Goal: Task Accomplishment & Management: Manage account settings

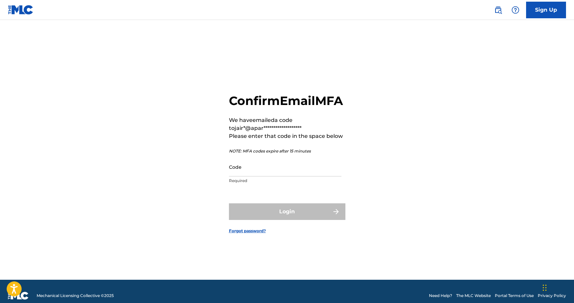
click at [280, 177] on input "Code" at bounding box center [285, 167] width 112 height 19
click at [272, 175] on input "Code" at bounding box center [285, 167] width 112 height 19
paste input "036870"
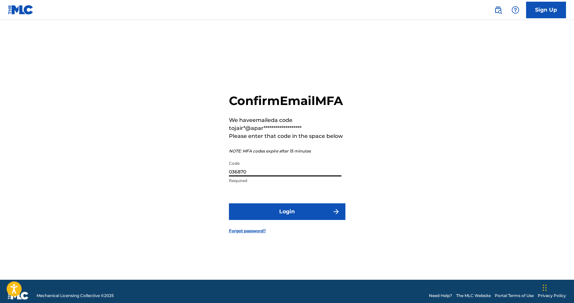
type input "036870"
click at [303, 220] on button "Login" at bounding box center [287, 212] width 116 height 17
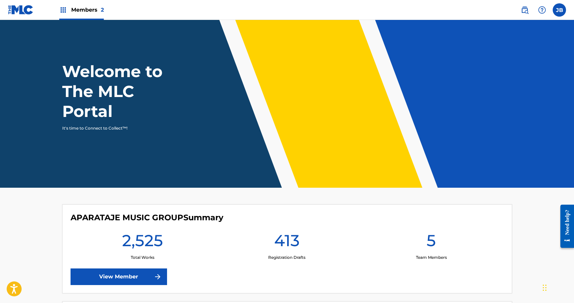
scroll to position [134, 0]
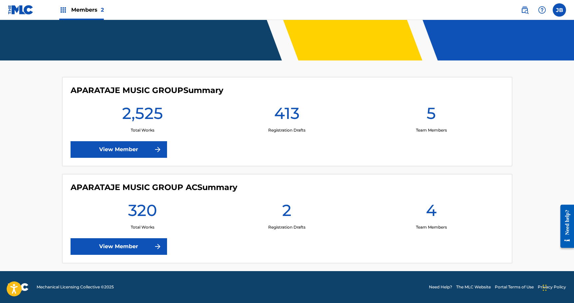
click at [219, 128] on div "413 Registration Drafts" at bounding box center [287, 118] width 144 height 30
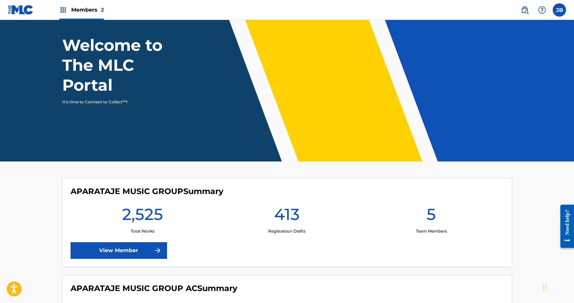
scroll to position [10, 0]
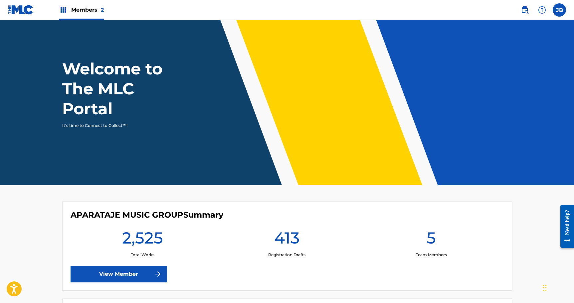
click at [558, 6] on label at bounding box center [559, 9] width 13 height 13
click at [559, 10] on input "[PERSON_NAME] [PERSON_NAME][EMAIL_ADDRESS][DOMAIN_NAME] Notification Preference…" at bounding box center [559, 10] width 0 height 0
click at [489, 14] on nav "Members 2 JB [PERSON_NAME] [PERSON_NAME][EMAIL_ADDRESS][DOMAIN_NAME] Notificati…" at bounding box center [287, 10] width 574 height 20
click at [78, 7] on span "Members 2" at bounding box center [87, 10] width 33 height 8
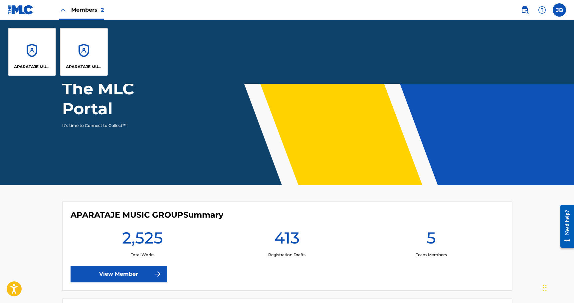
click at [25, 53] on div "APARATAJE MUSIC GROUP" at bounding box center [32, 52] width 48 height 48
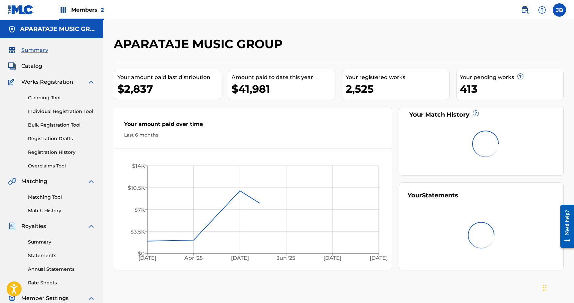
click at [250, 46] on h2 "APARATAJE MUSIC GROUP" at bounding box center [200, 44] width 172 height 15
click at [245, 50] on h2 "APARATAJE MUSIC GROUP" at bounding box center [200, 44] width 172 height 15
click at [249, 90] on div "$41,981" at bounding box center [283, 89] width 103 height 15
click at [231, 104] on div "Your amount paid last distribution $2,837 Amount paid to date this year $41,981…" at bounding box center [339, 167] width 450 height 208
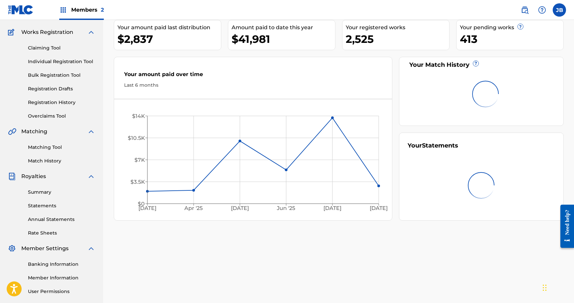
scroll to position [109, 0]
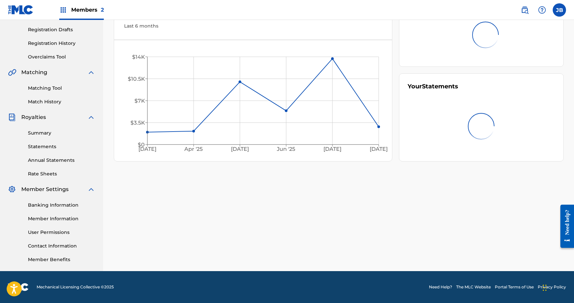
click at [51, 219] on link "Member Information" at bounding box center [61, 219] width 67 height 7
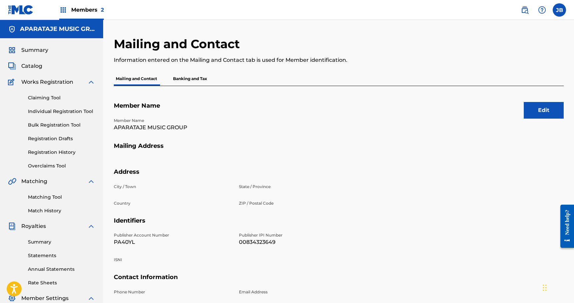
scroll to position [109, 0]
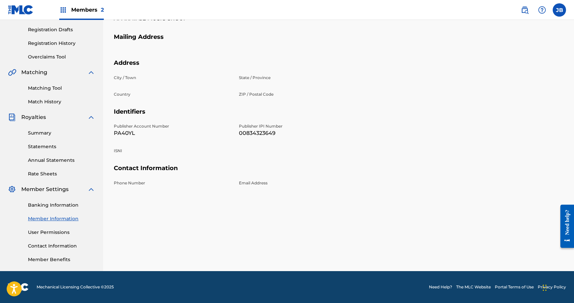
click at [57, 234] on link "User Permissions" at bounding box center [61, 232] width 67 height 7
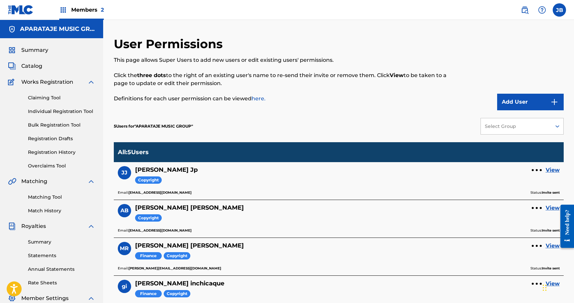
click at [328, 140] on div "5 Users for " APARATAJE MUSIC GROUP " Select Group" at bounding box center [339, 126] width 450 height 32
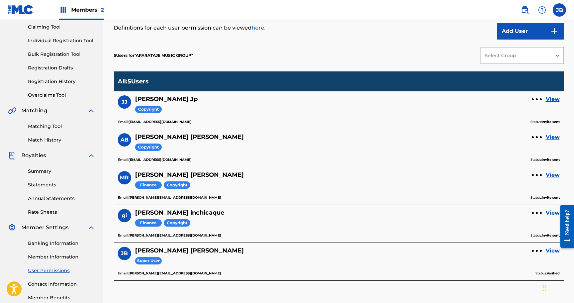
scroll to position [109, 0]
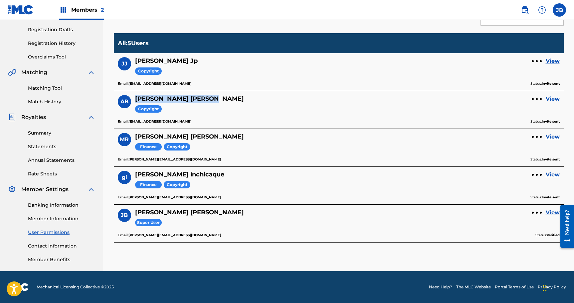
drag, startPoint x: 137, startPoint y: 101, endPoint x: 174, endPoint y: 101, distance: 37.6
click at [174, 101] on h5 "[PERSON_NAME]" at bounding box center [189, 99] width 109 height 8
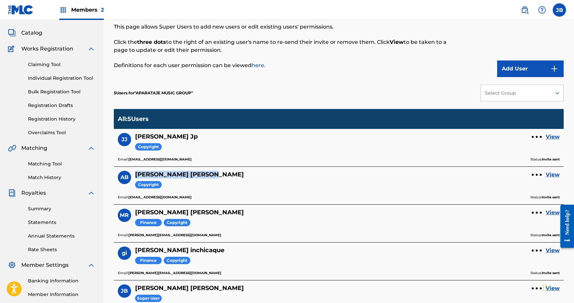
scroll to position [0, 0]
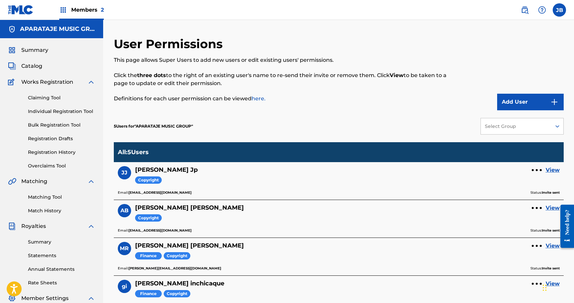
click at [406, 124] on div "5 Users for " APARATAJE MUSIC GROUP " Select Group" at bounding box center [339, 126] width 450 height 32
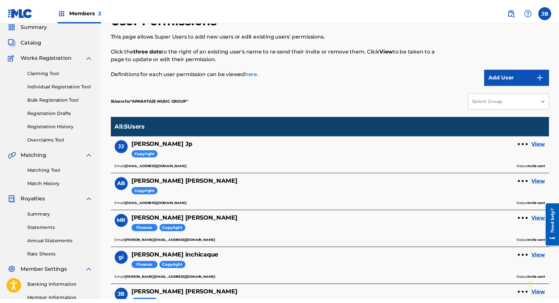
scroll to position [28, 0]
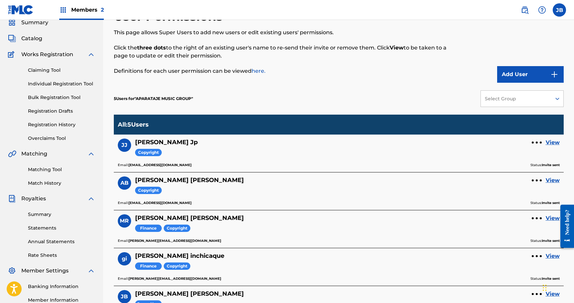
click at [524, 63] on div "Add User" at bounding box center [511, 46] width 103 height 74
click at [518, 70] on button "Add User" at bounding box center [530, 74] width 67 height 17
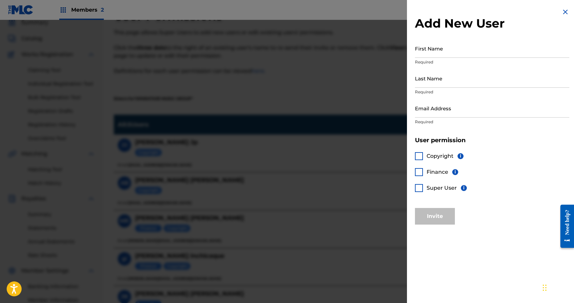
click at [457, 52] on input "First Name" at bounding box center [492, 48] width 154 height 19
type input "[PERSON_NAME]"
type input "a"
type input "[PERSON_NAME]"
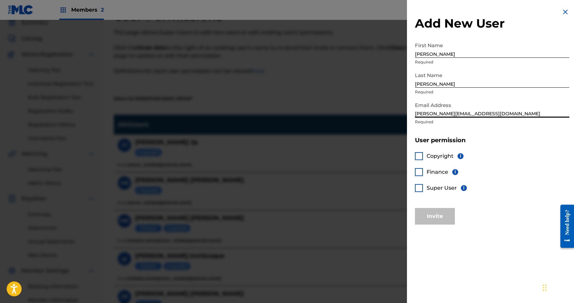
type input "[PERSON_NAME][EMAIL_ADDRESS][DOMAIN_NAME]"
click at [421, 156] on div at bounding box center [419, 156] width 8 height 8
click at [418, 187] on div at bounding box center [419, 188] width 8 height 8
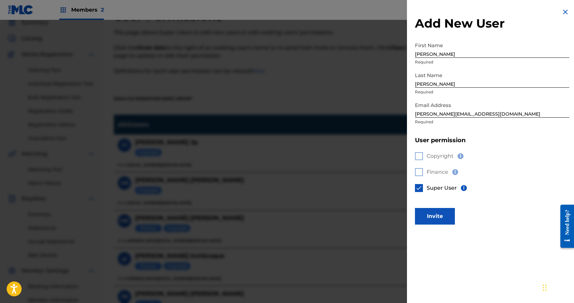
click at [422, 161] on div "Copyright i Finance i Super User i" at bounding box center [492, 176] width 154 height 64
click at [421, 159] on div "Copyright i Finance i Super User i" at bounding box center [492, 176] width 154 height 64
click at [421, 158] on div "Copyright i Finance i Super User i" at bounding box center [492, 176] width 154 height 64
click at [420, 188] on img at bounding box center [419, 188] width 7 height 7
click at [420, 159] on div at bounding box center [419, 156] width 8 height 8
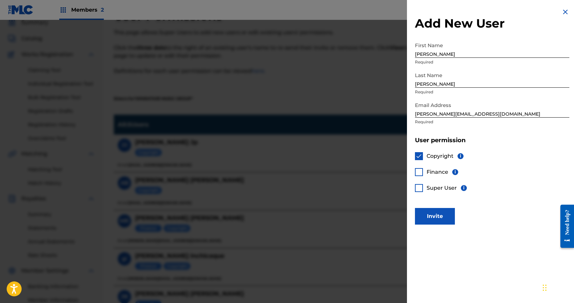
click at [433, 214] on button "Invite" at bounding box center [435, 216] width 40 height 17
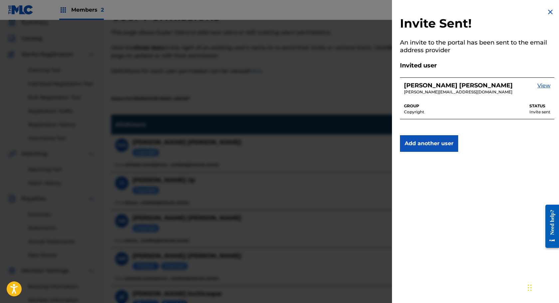
click at [547, 14] on img at bounding box center [550, 12] width 8 height 8
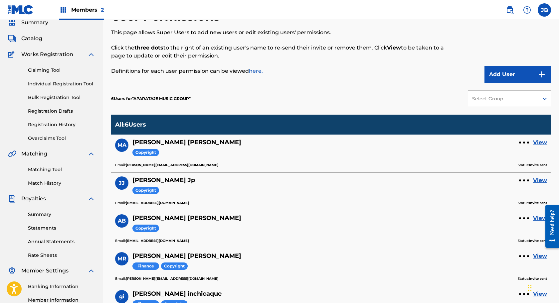
click at [293, 93] on div "6 Users for " APARATAJE MUSIC GROUP " Select Group" at bounding box center [331, 99] width 440 height 32
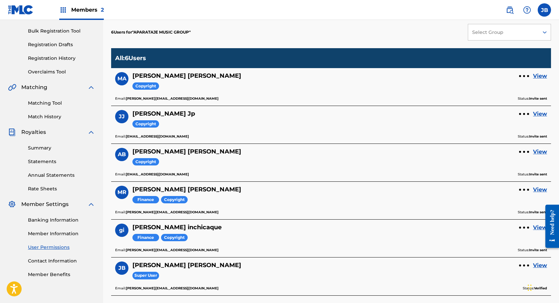
scroll to position [0, 0]
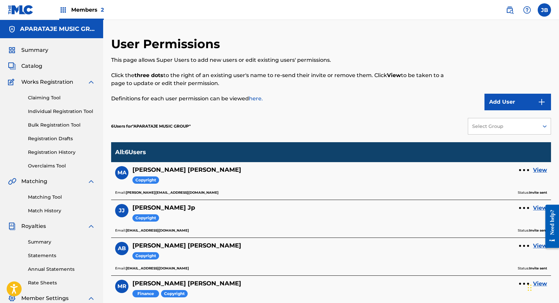
click at [307, 123] on div "6 Users for " APARATAJE MUSIC GROUP " Select Group" at bounding box center [331, 126] width 440 height 32
click at [298, 94] on div "This page allows Super Users to add new users or edit existing users' permissio…" at bounding box center [280, 79] width 339 height 47
click at [318, 94] on div "This page allows Super Users to add new users or edit existing users' permissio…" at bounding box center [280, 79] width 339 height 47
click at [366, 101] on p "Definitions for each user permission can be viewed here." at bounding box center [280, 99] width 339 height 8
click at [290, 117] on div "6 Users for " APARATAJE MUSIC GROUP " Select Group" at bounding box center [331, 126] width 440 height 32
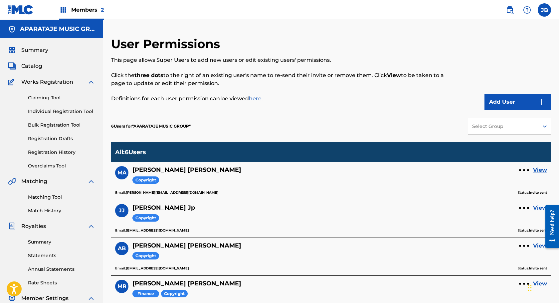
click at [272, 101] on p "Definitions for each user permission can be viewed here." at bounding box center [280, 99] width 339 height 8
click at [74, 12] on span "Members 2" at bounding box center [87, 10] width 33 height 8
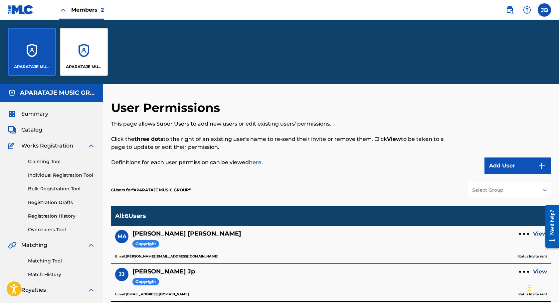
click at [80, 42] on div "APARATAJE MUSIC GROUP AC" at bounding box center [84, 52] width 48 height 48
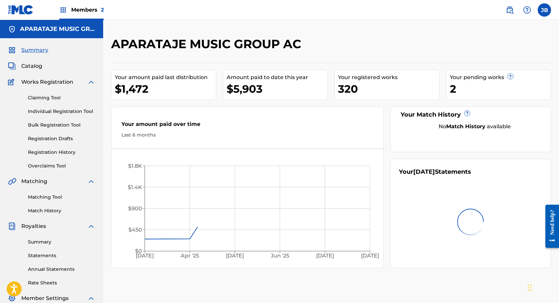
click at [357, 48] on div "APARATAJE MUSIC GROUP AC" at bounding box center [280, 47] width 339 height 20
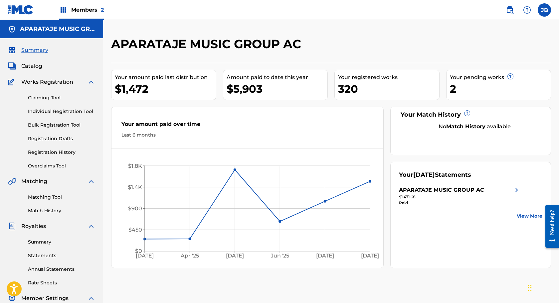
scroll to position [109, 0]
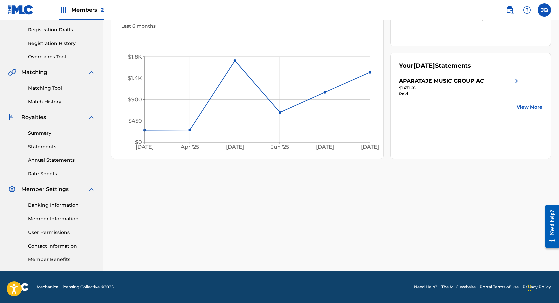
click at [61, 220] on link "Member Information" at bounding box center [61, 219] width 67 height 7
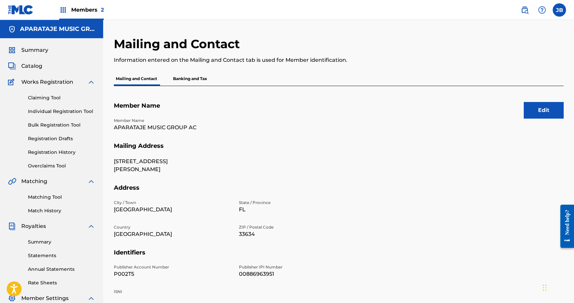
click at [342, 76] on div "Mailing and Contact Banking and Tax" at bounding box center [339, 79] width 450 height 14
click at [320, 134] on div "Member Name APARATAJE MUSIC GROUP AC" at bounding box center [235, 130] width 242 height 25
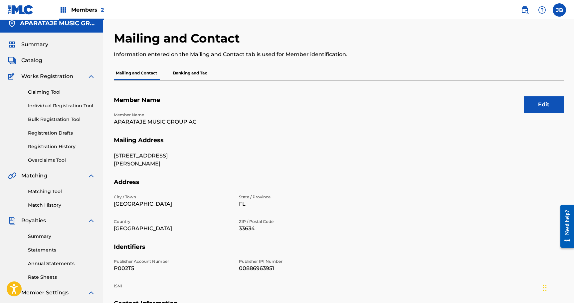
scroll to position [109, 0]
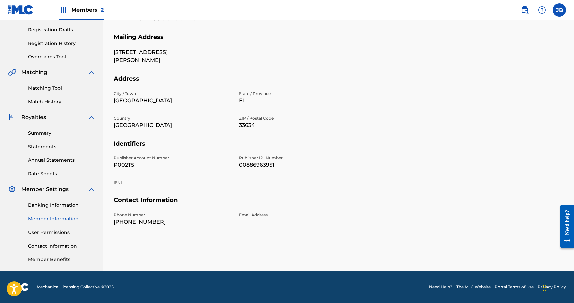
click at [53, 235] on link "User Permissions" at bounding box center [61, 232] width 67 height 7
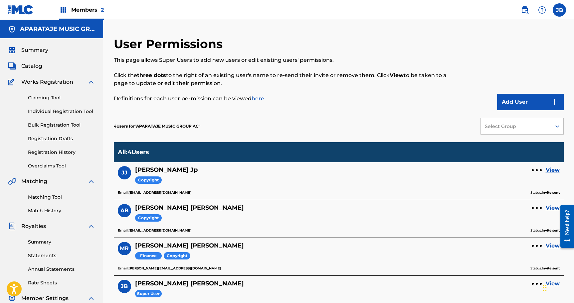
click at [370, 126] on div "4 Users for " APARATAJE MUSIC GROUP AC " Select Group" at bounding box center [339, 126] width 450 height 32
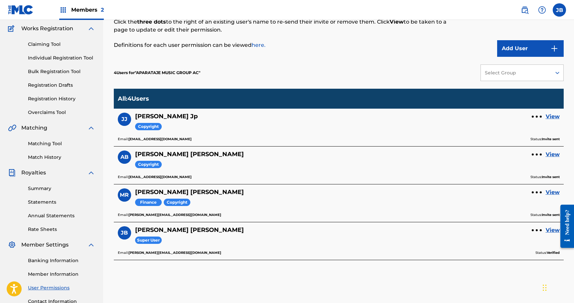
scroll to position [49, 0]
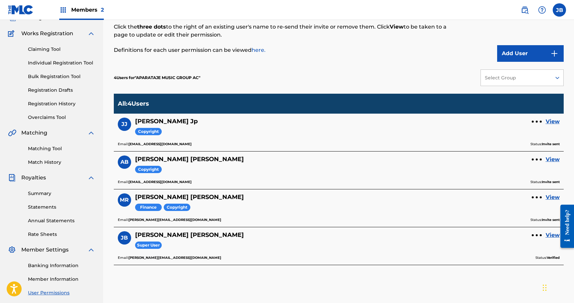
click at [510, 55] on button "Add User" at bounding box center [530, 53] width 67 height 17
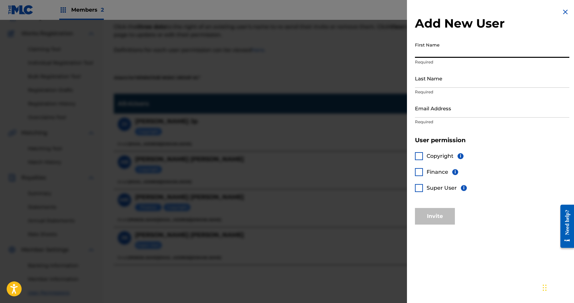
click at [450, 54] on input "First Name" at bounding box center [492, 48] width 154 height 19
type input "[PERSON_NAME]"
type input "a"
click at [440, 89] on p "Required" at bounding box center [492, 92] width 154 height 6
click at [445, 84] on input "Abrey" at bounding box center [492, 78] width 154 height 19
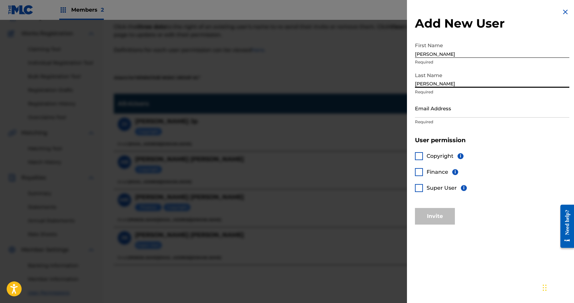
type input "[PERSON_NAME]"
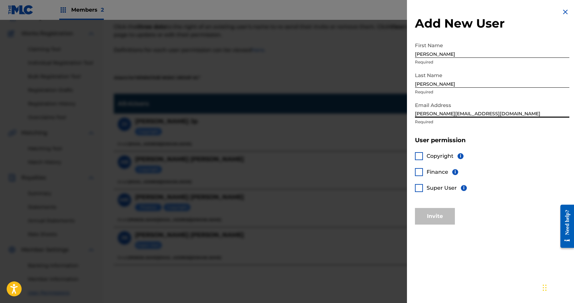
type input "[PERSON_NAME][EMAIL_ADDRESS][DOMAIN_NAME]"
click at [419, 190] on div at bounding box center [419, 188] width 8 height 8
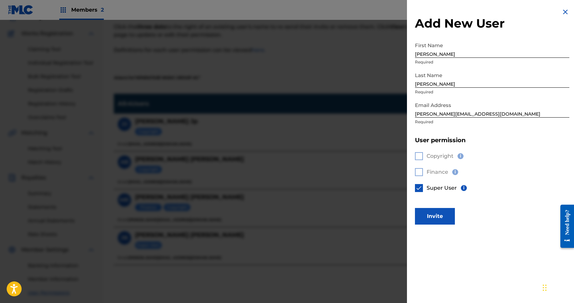
click at [419, 190] on img at bounding box center [419, 188] width 7 height 7
click at [420, 160] on div "Copyright i Finance i Super User i" at bounding box center [492, 176] width 154 height 64
click at [420, 159] on div at bounding box center [419, 156] width 8 height 8
click at [444, 216] on button "Invite" at bounding box center [435, 216] width 40 height 17
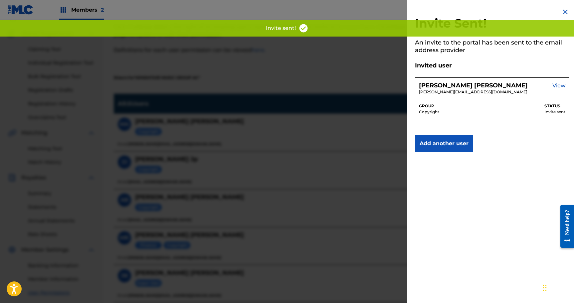
click at [344, 86] on div at bounding box center [287, 171] width 574 height 303
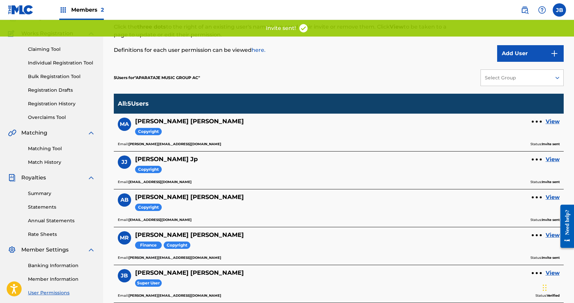
click at [317, 76] on div "5 Users for " APARATAJE MUSIC GROUP AC " Select Group" at bounding box center [339, 78] width 450 height 32
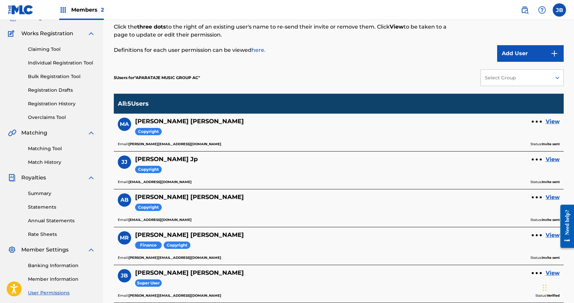
click at [317, 76] on div "5 Users for " APARATAJE MUSIC GROUP AC " Select Group" at bounding box center [339, 78] width 450 height 32
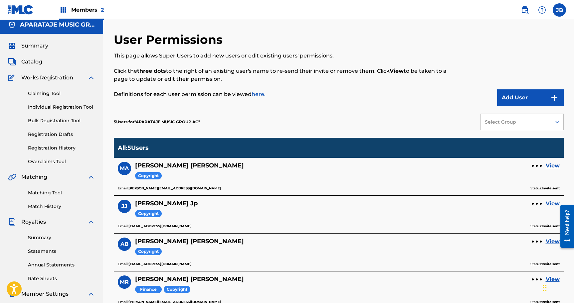
scroll to position [0, 0]
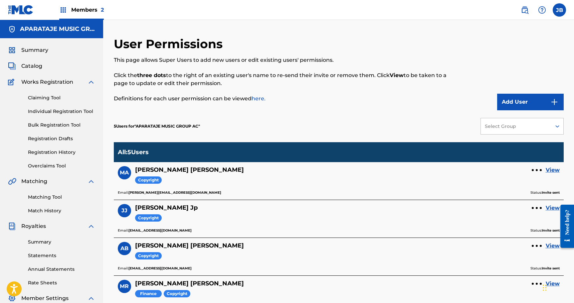
click at [295, 101] on p "Definitions for each user permission can be viewed here." at bounding box center [287, 99] width 346 height 8
click at [39, 59] on div "Summary Catalog Works Registration Claiming Tool Individual Registration Tool B…" at bounding box center [51, 209] width 103 height 342
click at [39, 50] on span "Summary" at bounding box center [34, 50] width 27 height 8
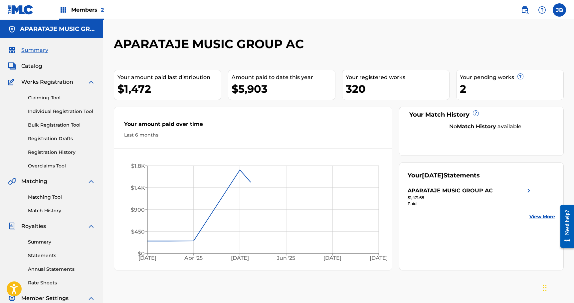
click at [333, 51] on div "APARATAJE MUSIC GROUP AC" at bounding box center [287, 47] width 346 height 20
click at [325, 104] on div "Your amount paid last distribution $1,472 Amount paid to date this year $5,903 …" at bounding box center [339, 167] width 450 height 208
click at [331, 64] on div "Your amount paid last distribution $1,472 Amount paid to date this year $5,903 …" at bounding box center [339, 167] width 450 height 208
click at [78, 8] on span "Members 2" at bounding box center [87, 10] width 33 height 8
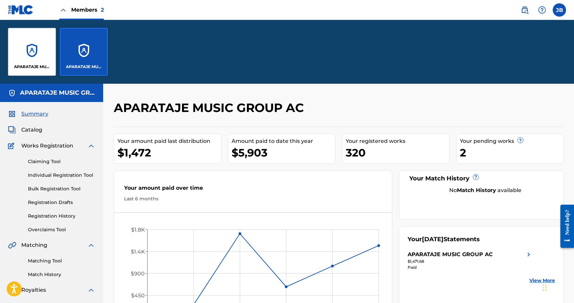
click at [42, 38] on div "APARATAJE MUSIC GROUP" at bounding box center [32, 52] width 48 height 48
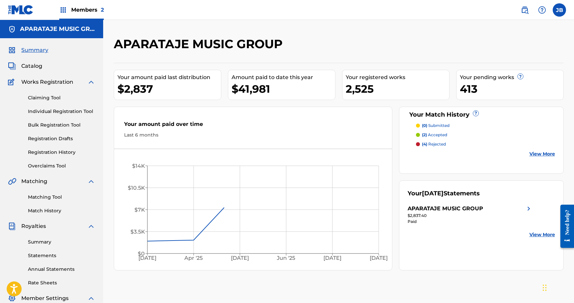
click at [360, 39] on div "APARATAJE MUSIC GROUP" at bounding box center [287, 47] width 346 height 20
click at [321, 38] on div "APARATAJE MUSIC GROUP" at bounding box center [287, 47] width 346 height 20
click at [18, 15] on link at bounding box center [21, 10] width 26 height 20
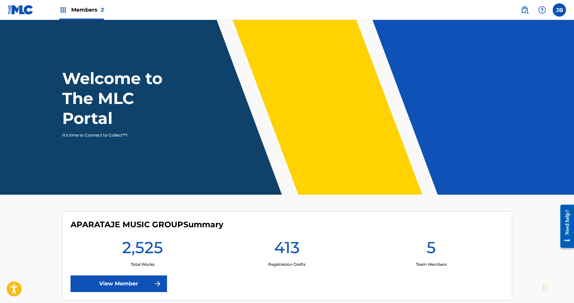
click at [263, 76] on div "Welcome to The MLC Portal It's time to Connect to Collect™!" at bounding box center [287, 104] width 466 height 70
click at [311, 66] on header "Welcome to The MLC Portal It's time to Connect to Collect™!" at bounding box center [287, 107] width 574 height 175
click at [288, 16] on nav "Members 2 JB [PERSON_NAME] [PERSON_NAME][EMAIL_ADDRESS][DOMAIN_NAME] Notificati…" at bounding box center [287, 10] width 574 height 20
click at [269, 17] on nav "Members 2 JB [PERSON_NAME] [PERSON_NAME][EMAIL_ADDRESS][DOMAIN_NAME] Notificati…" at bounding box center [287, 10] width 574 height 20
click at [222, 16] on nav "Members 2 JB [PERSON_NAME] [PERSON_NAME][EMAIL_ADDRESS][DOMAIN_NAME] Notificati…" at bounding box center [287, 10] width 574 height 20
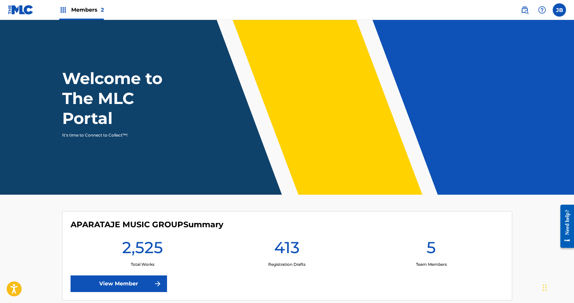
click at [203, 12] on nav "Members 2 JB [PERSON_NAME] [PERSON_NAME][EMAIL_ADDRESS][DOMAIN_NAME] Notificati…" at bounding box center [287, 10] width 574 height 20
click at [176, 14] on nav "Members 2 JB [PERSON_NAME] [PERSON_NAME][EMAIL_ADDRESS][DOMAIN_NAME] Notificati…" at bounding box center [287, 10] width 574 height 20
click at [173, 14] on nav "Members 2 JB [PERSON_NAME] [PERSON_NAME][EMAIL_ADDRESS][DOMAIN_NAME] Notificati…" at bounding box center [287, 10] width 574 height 20
click at [264, 10] on nav "Members 2 JB [PERSON_NAME] [PERSON_NAME][EMAIL_ADDRESS][DOMAIN_NAME] Notificati…" at bounding box center [287, 10] width 574 height 20
click at [307, 8] on nav "Members 2 JB [PERSON_NAME] [PERSON_NAME][EMAIL_ADDRESS][DOMAIN_NAME] Notificati…" at bounding box center [287, 10] width 574 height 20
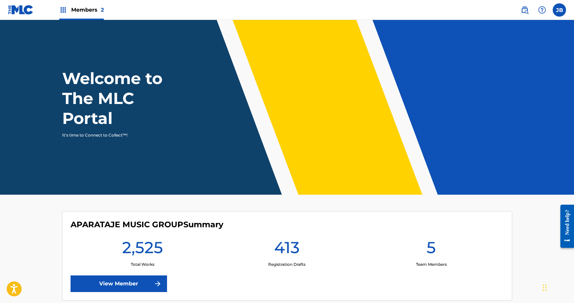
click at [362, 12] on nav "Members 2 JB [PERSON_NAME] [PERSON_NAME][EMAIL_ADDRESS][DOMAIN_NAME] Notificati…" at bounding box center [287, 10] width 574 height 20
click at [419, 11] on nav "Members 2 JB [PERSON_NAME] [PERSON_NAME][EMAIL_ADDRESS][DOMAIN_NAME] Notificati…" at bounding box center [287, 10] width 574 height 20
click at [450, 3] on nav "Members 2 JB [PERSON_NAME] [PERSON_NAME][EMAIL_ADDRESS][DOMAIN_NAME] Notificati…" at bounding box center [287, 10] width 574 height 20
